Goal: Task Accomplishment & Management: Complete application form

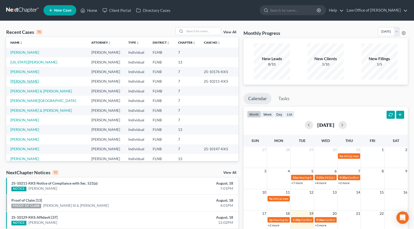
click at [30, 82] on link "[PERSON_NAME]" at bounding box center [24, 81] width 29 height 4
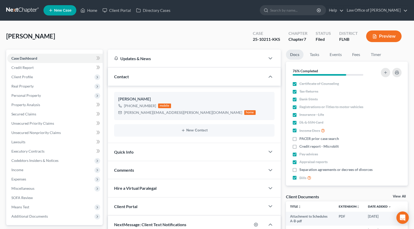
scroll to position [79, 0]
click at [25, 7] on link at bounding box center [22, 10] width 33 height 9
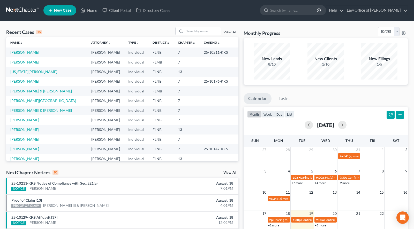
click at [50, 93] on link "[PERSON_NAME] & [PERSON_NAME]" at bounding box center [41, 91] width 62 height 4
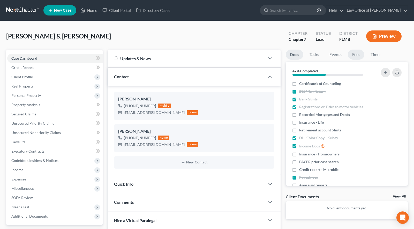
click at [357, 52] on link "Fees" at bounding box center [356, 55] width 17 height 10
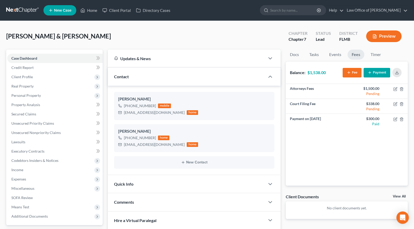
click at [380, 69] on button "Payment" at bounding box center [377, 73] width 27 height 10
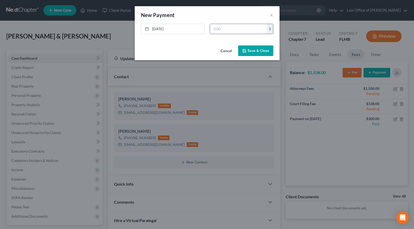
click at [220, 28] on input "text" at bounding box center [238, 29] width 57 height 10
type input "1,538.00"
click at [253, 50] on button "Save & Close" at bounding box center [255, 51] width 35 height 11
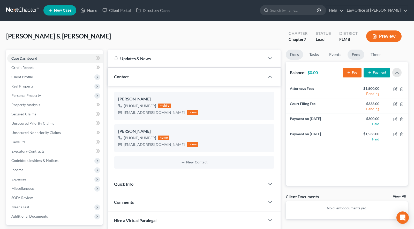
click at [298, 54] on link "Docs" at bounding box center [294, 55] width 17 height 10
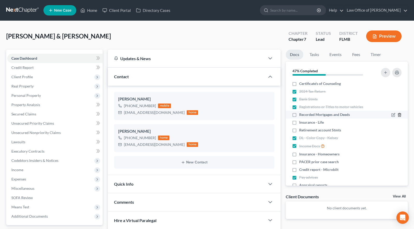
click at [400, 115] on icon "button" at bounding box center [400, 115] width 4 height 4
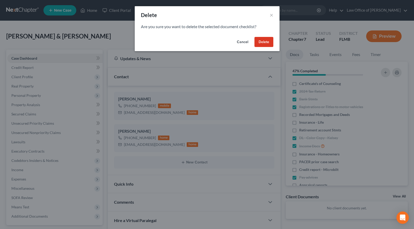
click at [261, 45] on button "Delete" at bounding box center [264, 42] width 19 height 10
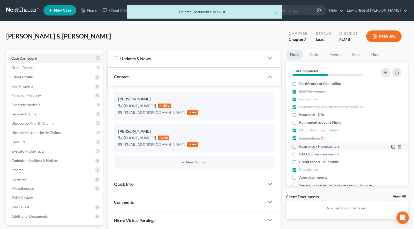
click at [392, 146] on icon "button" at bounding box center [393, 147] width 4 height 4
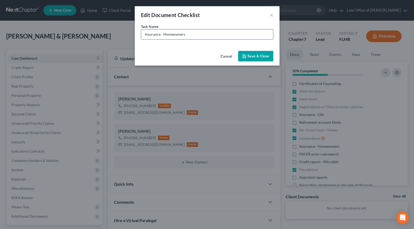
drag, startPoint x: 217, startPoint y: 35, endPoint x: 164, endPoint y: 36, distance: 53.6
click at [164, 36] on input "Insurance - Homeowners" at bounding box center [207, 34] width 132 height 10
type input "Insurance - Renters"
click at [252, 57] on button "Save & Close" at bounding box center [255, 56] width 35 height 11
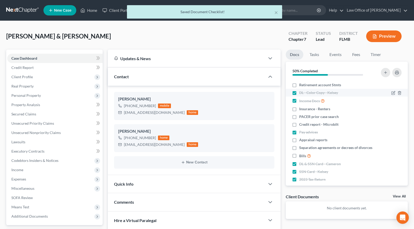
scroll to position [43, 0]
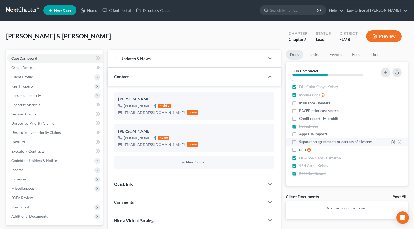
click at [400, 143] on line "button" at bounding box center [400, 142] width 0 height 1
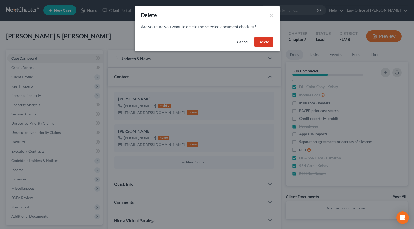
click at [257, 42] on button "Delete" at bounding box center [264, 42] width 19 height 10
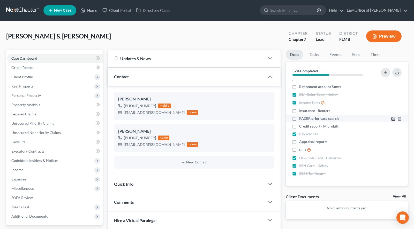
click at [393, 119] on icon "button" at bounding box center [393, 119] width 4 height 4
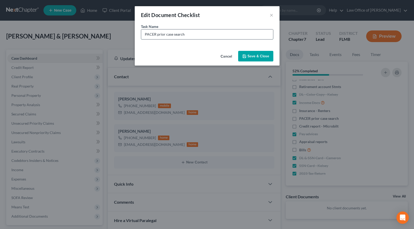
click at [209, 35] on input "PACER prior case search" at bounding box center [207, 34] width 132 height 10
drag, startPoint x: 185, startPoint y: 35, endPoint x: 174, endPoint y: 34, distance: 10.6
click at [174, 34] on input "PACER prior case search - Kelsey" at bounding box center [207, 34] width 132 height 10
drag, startPoint x: 185, startPoint y: 34, endPoint x: 142, endPoint y: 35, distance: 43.5
click at [142, 35] on input "PACER prior case search - Kelsey" at bounding box center [207, 34] width 132 height 10
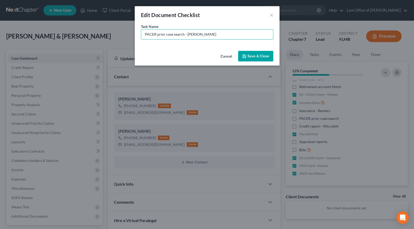
type input "PACER prior case search - Kelsey"
click at [266, 56] on button "Save & Close" at bounding box center [255, 56] width 35 height 11
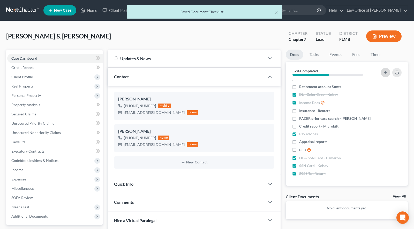
click at [384, 72] on icon "button" at bounding box center [386, 73] width 4 height 4
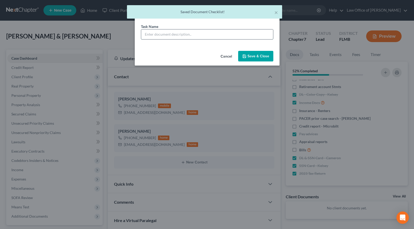
click at [214, 34] on input "text" at bounding box center [207, 34] width 132 height 10
paste input "PACER prior case search -"
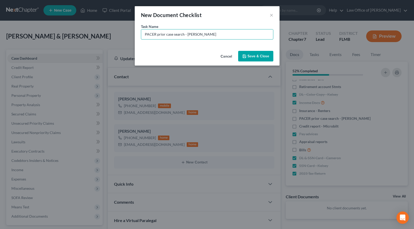
type input "PACER prior case search - Cameron"
click at [268, 56] on button "Save & Close" at bounding box center [255, 56] width 35 height 11
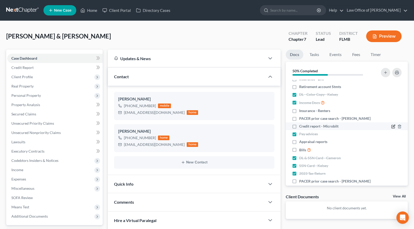
click at [392, 128] on icon "button" at bounding box center [393, 127] width 4 height 4
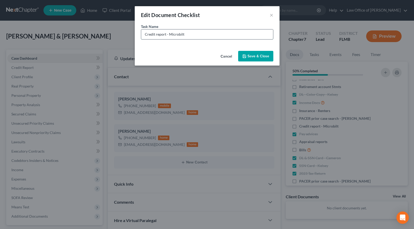
click at [220, 34] on input "Credit report - Microbilt" at bounding box center [207, 34] width 132 height 10
drag, startPoint x: 186, startPoint y: 34, endPoint x: 134, endPoint y: 37, distance: 51.6
click at [141, 37] on input "Credit report - Microbilt - Kelsey" at bounding box center [207, 34] width 132 height 10
type input "Credit report - Microbilt - Kelsey"
click at [267, 54] on button "Save & Close" at bounding box center [255, 56] width 35 height 11
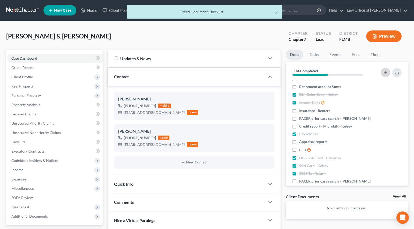
click at [386, 70] on button "button" at bounding box center [385, 72] width 9 height 9
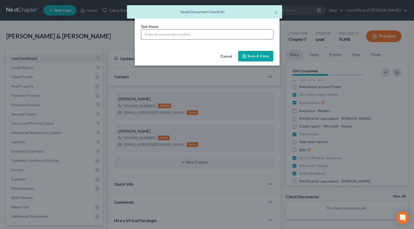
click at [206, 33] on input "text" at bounding box center [207, 34] width 132 height 10
paste input "Credit report - Microbilt -"
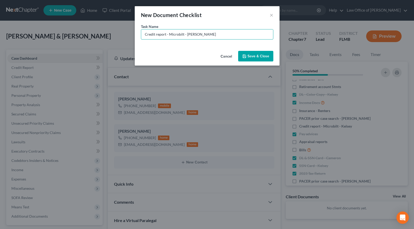
type input "Credit report - Microbilt - Cameron"
click at [253, 54] on button "Save & Close" at bounding box center [255, 56] width 35 height 11
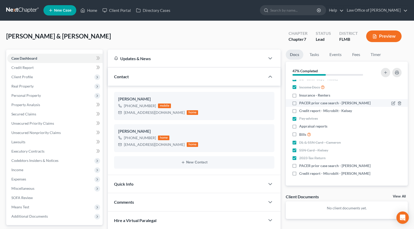
scroll to position [0, 0]
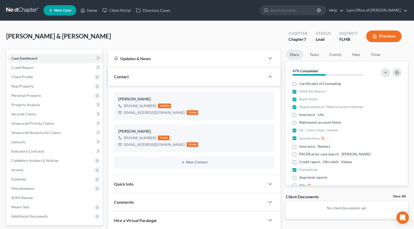
click at [27, 8] on link at bounding box center [22, 10] width 33 height 9
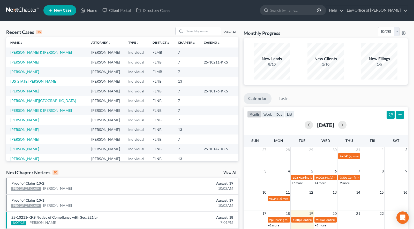
click at [28, 63] on link "[PERSON_NAME]" at bounding box center [24, 62] width 29 height 4
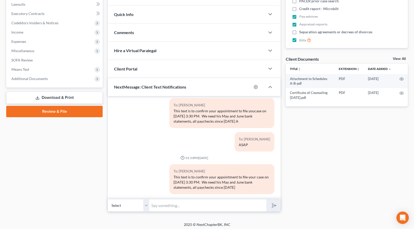
scroll to position [140, 0]
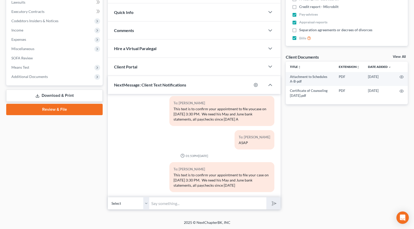
click at [186, 207] on input "text" at bounding box center [207, 203] width 117 height 13
click at [185, 205] on input "text" at bounding box center [207, 203] width 117 height 13
type input "Your Hearing date is September 15, 2025 at 10:20 AM"
click at [271, 205] on icon "submit" at bounding box center [273, 203] width 7 height 7
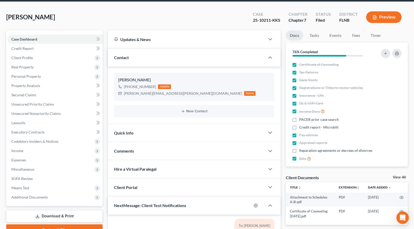
scroll to position [8, 0]
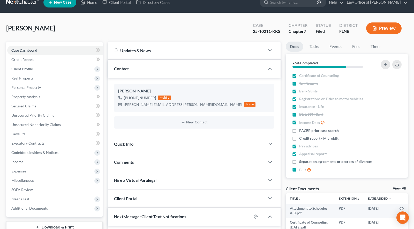
click at [17, 1] on link at bounding box center [22, 2] width 33 height 9
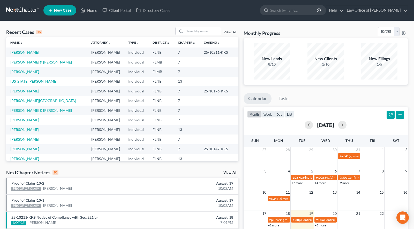
click at [18, 64] on link "[PERSON_NAME] & [PERSON_NAME]" at bounding box center [41, 62] width 62 height 4
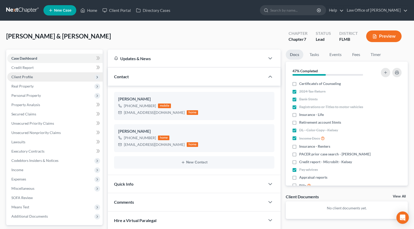
click at [50, 76] on span "Client Profile" at bounding box center [54, 76] width 95 height 9
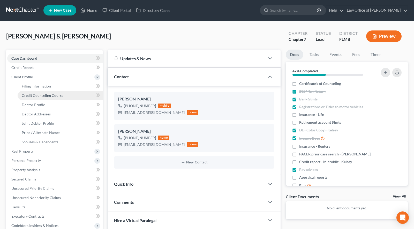
click at [68, 94] on link "Credit Counseling Course" at bounding box center [60, 95] width 85 height 9
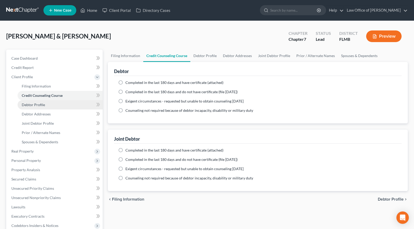
click at [70, 105] on link "Debtor Profile" at bounding box center [60, 104] width 85 height 9
select select "1"
select select "2"
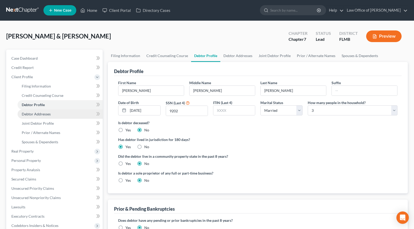
click at [73, 111] on link "Debtor Addresses" at bounding box center [60, 114] width 85 height 9
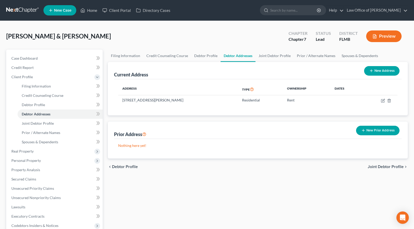
click at [373, 130] on button "New Prior Address" at bounding box center [377, 131] width 43 height 10
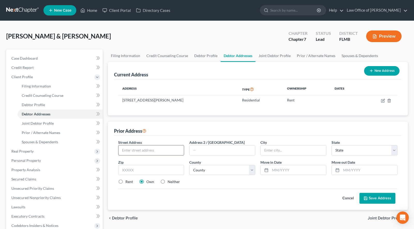
click at [160, 150] on input "text" at bounding box center [150, 151] width 65 height 10
paste input "125 SW Mockingbird Way"
type input "125 SW Mockingbird Way"
click at [172, 182] on label "Neither" at bounding box center [174, 182] width 12 height 5
click at [172, 182] on input "Neither" at bounding box center [171, 181] width 3 height 3
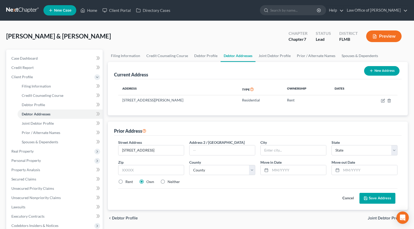
radio input "true"
click at [131, 169] on input "text" at bounding box center [151, 170] width 66 height 10
type input "32025"
type input "Lake City"
select select "9"
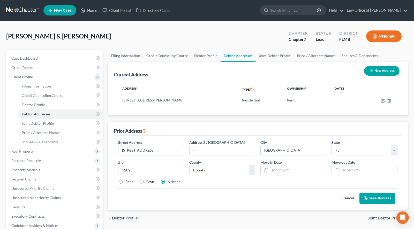
click at [296, 210] on div "Street Address * 125 SW Mockingbird Way Address 2 / PO Box City * Lake City Sta…" at bounding box center [258, 173] width 288 height 75
click at [293, 170] on input "text" at bounding box center [298, 171] width 56 height 10
click at [285, 173] on input "text" at bounding box center [298, 171] width 56 height 10
type input "01/2023"
click at [376, 171] on input "text" at bounding box center [370, 171] width 56 height 10
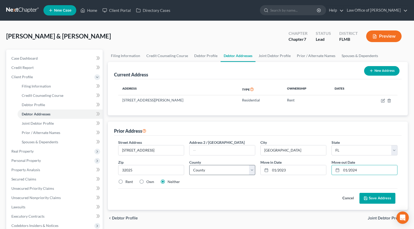
type input "01/2024"
click at [189, 165] on select "County Alachua County Baker County Bay County Bradford County Brevard County Br…" at bounding box center [222, 170] width 66 height 10
click at [382, 101] on icon "button" at bounding box center [383, 101] width 4 height 4
select select "9"
select select "60"
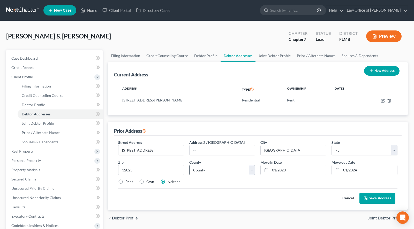
select select "0"
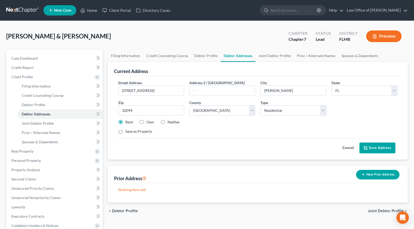
click at [375, 151] on button "Save Address" at bounding box center [378, 148] width 36 height 11
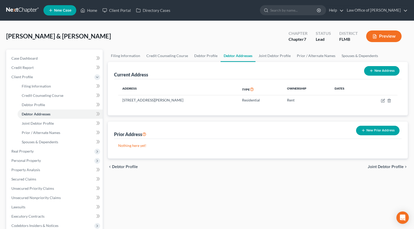
click at [384, 133] on button "New Prior Address" at bounding box center [377, 131] width 43 height 10
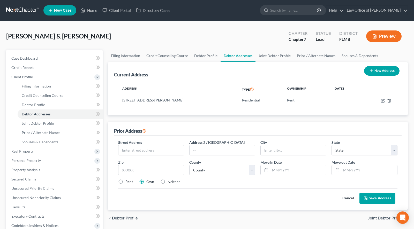
click at [168, 182] on label "Neither" at bounding box center [174, 182] width 12 height 5
click at [170, 182] on input "Neither" at bounding box center [171, 181] width 3 height 3
radio input "true"
click at [153, 152] on input "text" at bounding box center [150, 151] width 65 height 10
paste input "125 SW Mockingbird Way"
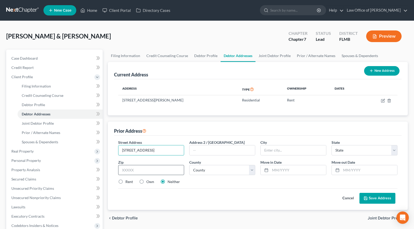
type input "125 SW Mockingbird Way"
click at [172, 166] on input "text" at bounding box center [151, 170] width 66 height 10
type input "32025"
type input "Lake City"
select select "9"
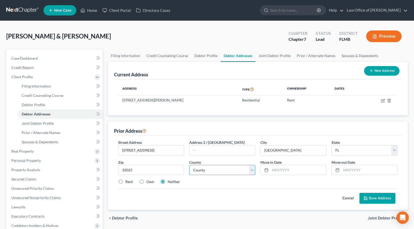
click at [189, 165] on select "County Alachua County Baker County Bay County Bradford County Brevard County Br…" at bounding box center [222, 170] width 66 height 10
select select "11"
click option "Columbia County" at bounding box center [0, 0] width 0 height 0
click at [298, 173] on input "text" at bounding box center [298, 171] width 56 height 10
type input "01/2023"
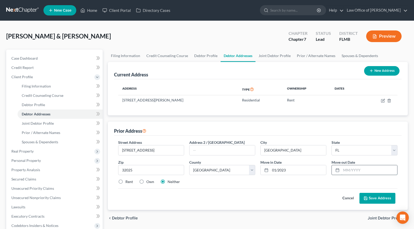
click at [369, 171] on input "text" at bounding box center [370, 171] width 56 height 10
type input "01/2024"
click at [382, 201] on button "Save Address" at bounding box center [378, 198] width 36 height 11
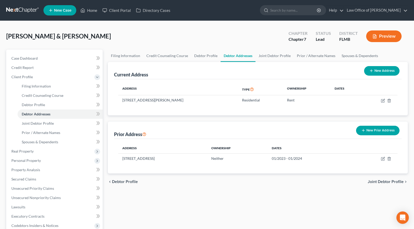
click at [395, 131] on button "New Prior Address" at bounding box center [377, 131] width 43 height 10
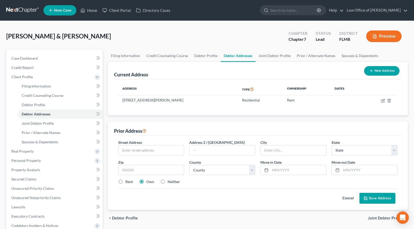
click at [161, 145] on div "Street Address *" at bounding box center [151, 148] width 71 height 16
click at [161, 146] on input "text" at bounding box center [150, 151] width 65 height 10
click at [168, 182] on label "Neither" at bounding box center [174, 182] width 12 height 5
click at [170, 182] on input "Neither" at bounding box center [171, 181] width 3 height 3
radio input "true"
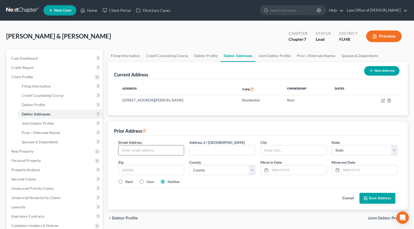
click at [161, 151] on input "text" at bounding box center [150, 151] width 65 height 10
paste input "13085 SW 1st Ln,"
type input "13085 SW 1st Lane"
click at [165, 172] on input "text" at bounding box center [151, 170] width 66 height 10
type input "32669"
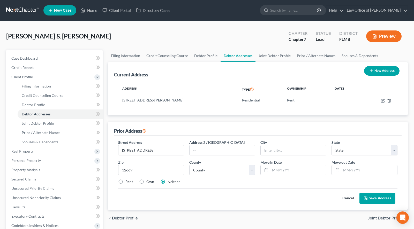
click at [255, 136] on div "Street Address * 13085 SW 1st Lane Address 2 / PO Box City * State * State AL A…" at bounding box center [258, 173] width 288 height 75
type input "Newberry"
select select "9"
click at [189, 165] on select "County Alachua County Baker County Bay County Bradford County Brevard County Br…" at bounding box center [222, 170] width 66 height 10
select select "0"
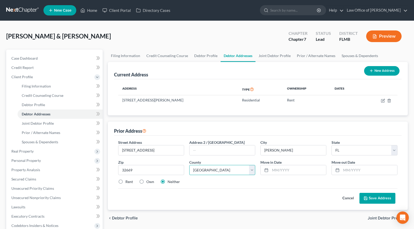
click option "Alachua County" at bounding box center [0, 0] width 0 height 0
click at [294, 171] on input "text" at bounding box center [298, 171] width 56 height 10
type input "01/2022"
click at [363, 172] on input "text" at bounding box center [370, 171] width 56 height 10
type input "01/2023"
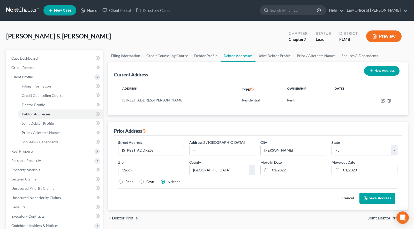
click at [378, 200] on button "Save Address" at bounding box center [378, 198] width 36 height 11
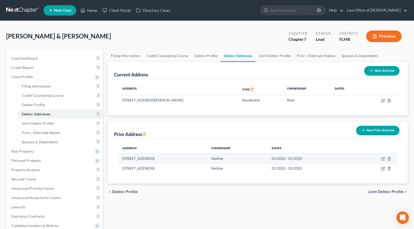
drag, startPoint x: 198, startPoint y: 158, endPoint x: 120, endPoint y: 160, distance: 78.2
click at [120, 160] on td "125 SW Mockingbird Way, Lake City, FL 32025" at bounding box center [162, 159] width 89 height 10
copy td "125 SW Mockingbird Way, Lake City, FL 32025"
click at [281, 189] on div "chevron_left Debtor Profile Joint Debtor Profile chevron_right" at bounding box center [258, 192] width 300 height 17
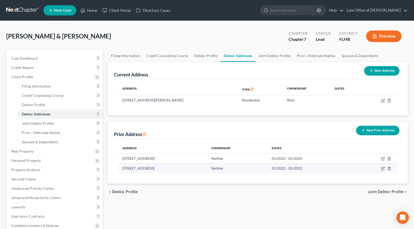
drag, startPoint x: 184, startPoint y: 168, endPoint x: 122, endPoint y: 168, distance: 61.8
click at [122, 168] on td "13085 SW 1st Lane, Newberry, FL 32669" at bounding box center [162, 169] width 89 height 10
drag, startPoint x: 122, startPoint y: 168, endPoint x: 199, endPoint y: 169, distance: 76.6
click at [199, 169] on td "13085 SW 1st Lane, Newberry, FL 32669" at bounding box center [162, 169] width 89 height 10
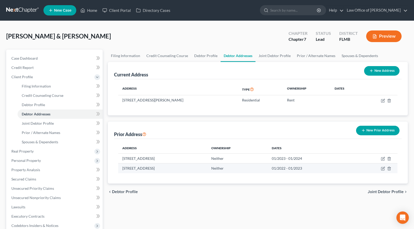
copy td "13085 SW 1st Lane, Newberry, FL 32669"
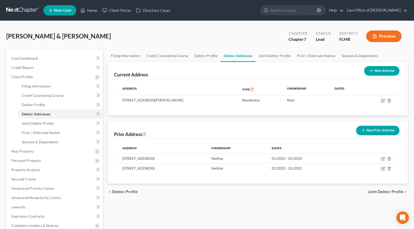
click at [224, 181] on div "Address Ownership Dates 125 SW Mockingbird Way, Lake City, FL 32025 Neither 01/…" at bounding box center [258, 161] width 288 height 45
click at [37, 123] on span "Joint Debtor Profile" at bounding box center [38, 123] width 32 height 4
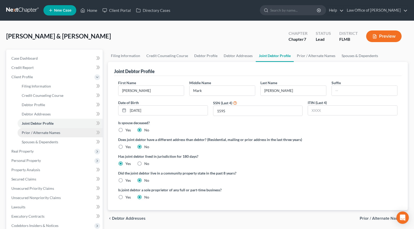
click at [51, 136] on link "Prior / Alternate Names" at bounding box center [60, 132] width 85 height 9
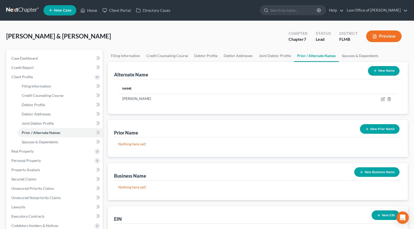
click at [366, 173] on button "New Business Name" at bounding box center [376, 173] width 45 height 10
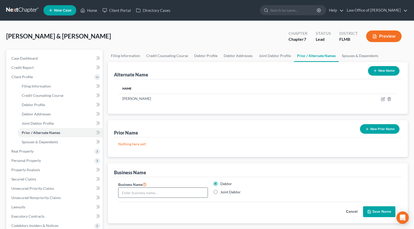
click at [178, 190] on input "text" at bounding box center [162, 193] width 89 height 10
type input "Banner Haven"
click at [376, 210] on button "Save Name" at bounding box center [379, 212] width 32 height 11
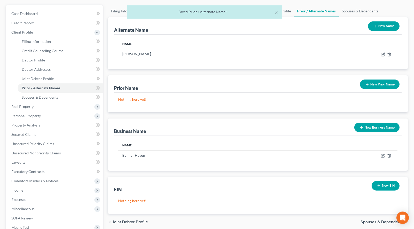
scroll to position [53, 0]
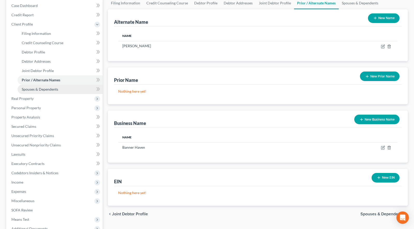
click at [55, 90] on span "Spouses & Dependents" at bounding box center [40, 89] width 36 height 4
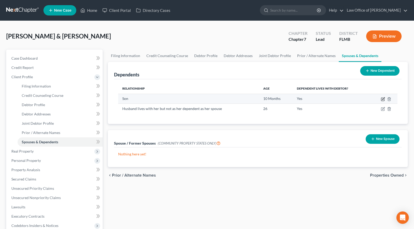
click at [383, 98] on icon "button" at bounding box center [383, 99] width 4 height 4
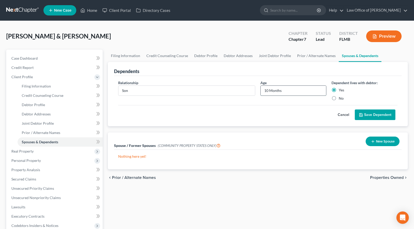
click at [269, 90] on input "10 Months" at bounding box center [293, 91] width 65 height 10
type input "11 Months"
click at [387, 114] on button "Save Dependent" at bounding box center [375, 115] width 41 height 11
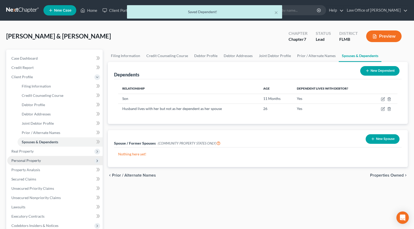
click at [68, 158] on span "Personal Property" at bounding box center [54, 160] width 95 height 9
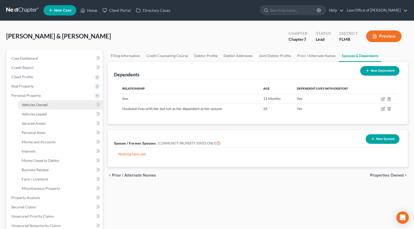
click at [78, 103] on link "Vehicles Owned" at bounding box center [60, 104] width 85 height 9
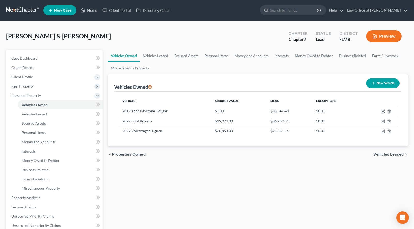
click at [23, 12] on link at bounding box center [22, 10] width 33 height 9
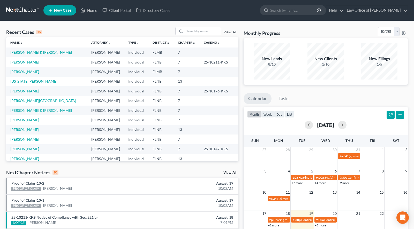
click at [264, 19] on nav "Home New Case Client Portal Directory Cases Law Office of [PERSON_NAME] [EMAIL_…" at bounding box center [207, 10] width 414 height 21
click at [202, 28] on input "search" at bounding box center [203, 31] width 36 height 8
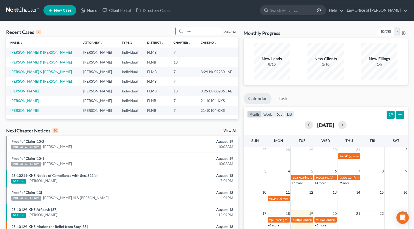
type input "mer"
click at [50, 61] on link "[PERSON_NAME] & [PERSON_NAME]" at bounding box center [41, 62] width 62 height 4
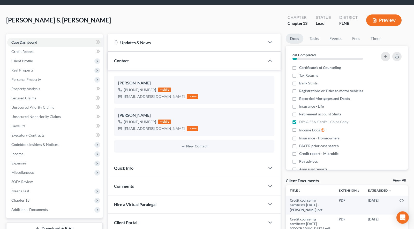
scroll to position [26, 0]
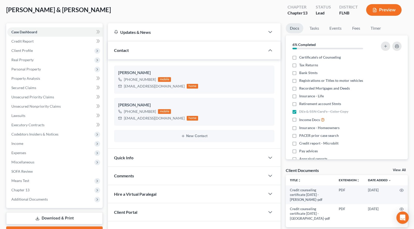
click at [403, 169] on link "View All" at bounding box center [399, 171] width 13 height 4
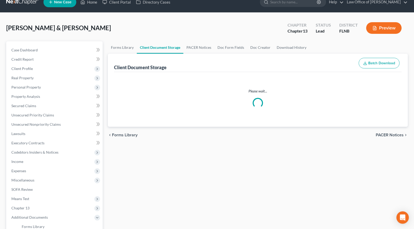
select select "10"
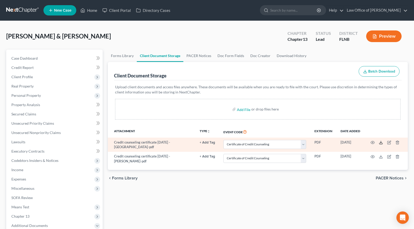
click at [381, 143] on polyline at bounding box center [381, 143] width 2 height 1
click at [389, 143] on icon "button" at bounding box center [389, 143] width 4 height 4
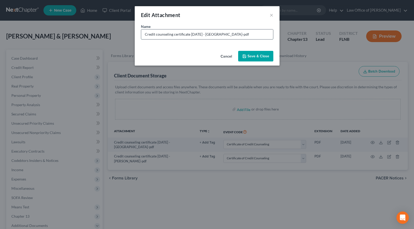
click at [229, 35] on input "Credit counseling certificate [DATE] - [GEOGRAPHIC_DATA]-pdf" at bounding box center [207, 34] width 132 height 10
type input "Credit counseling certificate [DATE] - [GEOGRAPHIC_DATA]pdf"
click at [247, 61] on button "Save & Close" at bounding box center [255, 56] width 35 height 11
select select "10"
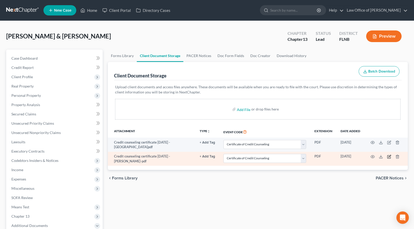
click at [391, 157] on icon "button" at bounding box center [389, 157] width 3 height 3
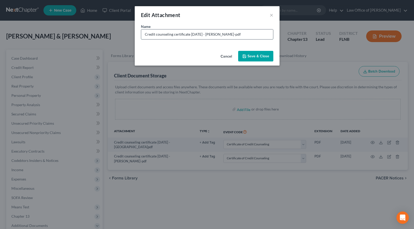
click at [226, 34] on input "Credit counseling certificate [DATE] - [PERSON_NAME]-pdf" at bounding box center [207, 34] width 132 height 10
type input "Credit counseling certificate [DATE] - [PERSON_NAME].pdf"
click at [256, 59] on button "Save & Close" at bounding box center [255, 56] width 35 height 11
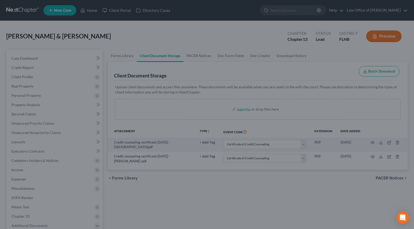
select select "10"
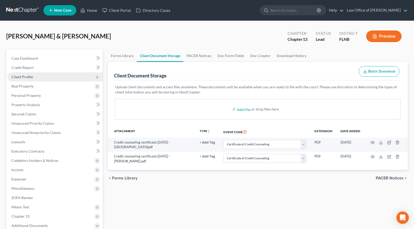
click at [47, 78] on span "Client Profile" at bounding box center [54, 76] width 95 height 9
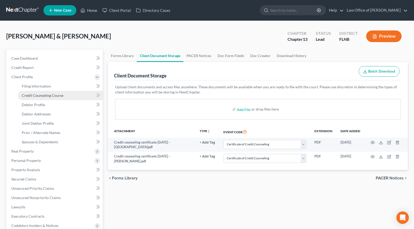
click at [47, 92] on link "Credit Counseling Course" at bounding box center [60, 95] width 85 height 9
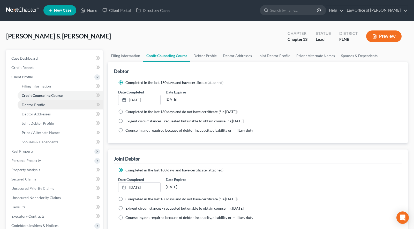
click at [70, 105] on link "Debtor Profile" at bounding box center [60, 104] width 85 height 9
select select "1"
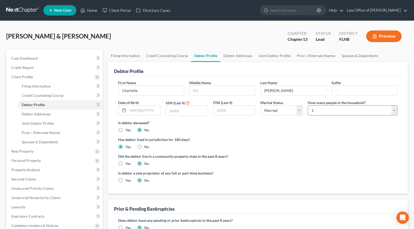
click at [308, 106] on select "Select 1 2 3 4 5 6 7 8 9 10 11 12 13 14 15 16 17 18 19 20" at bounding box center [353, 111] width 90 height 10
select select "1"
click option "2" at bounding box center [0, 0] width 0 height 0
